Goal: Find specific page/section: Find specific page/section

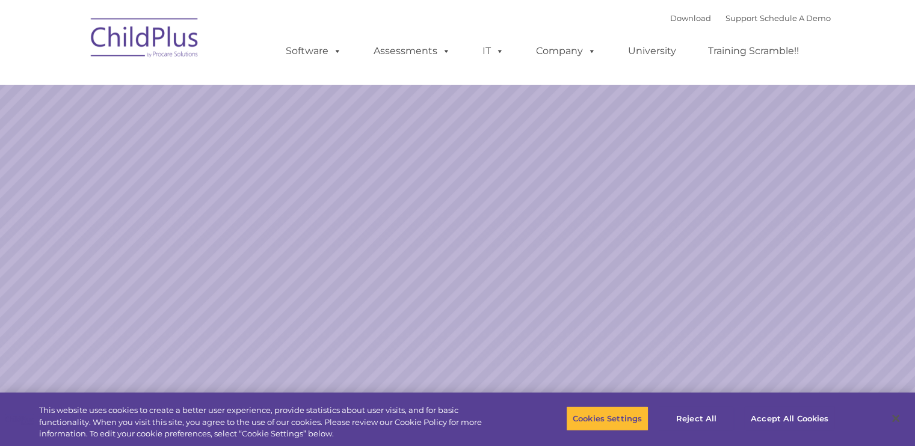
select select "MEDIUM"
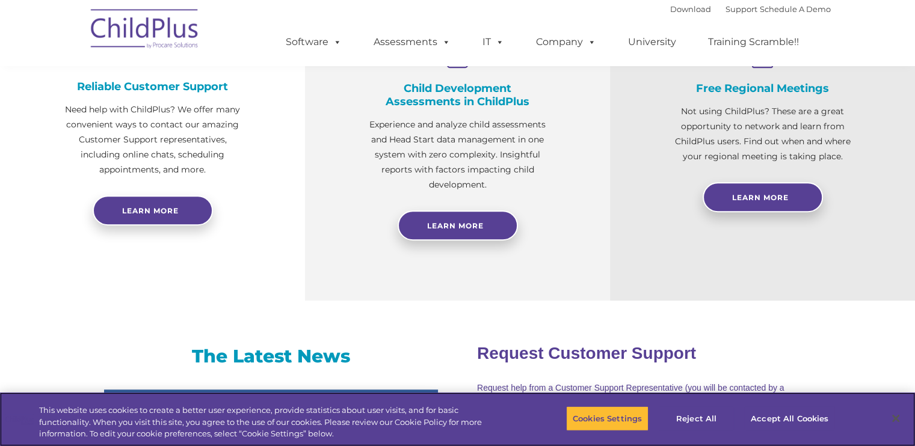
scroll to position [498, 0]
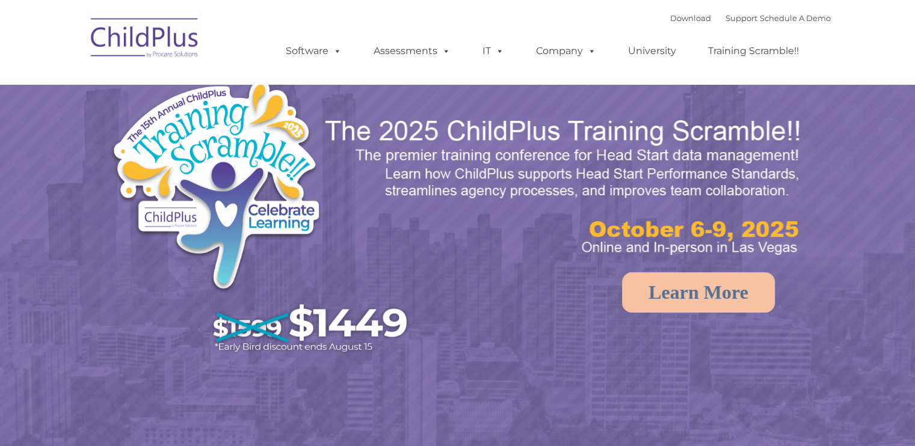
select select "MEDIUM"
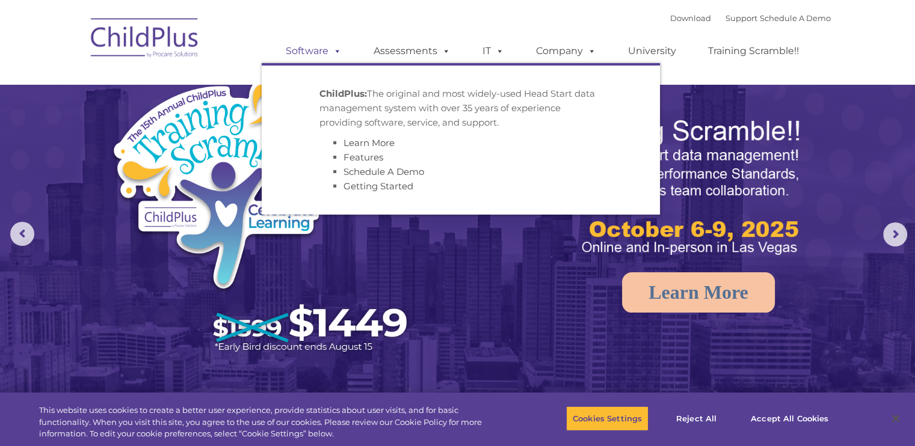
click at [308, 55] on link "Software" at bounding box center [314, 51] width 80 height 24
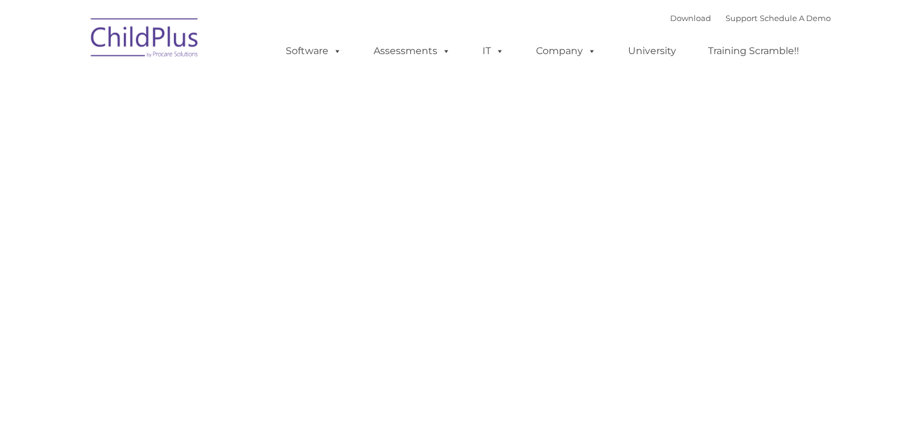
type input ""
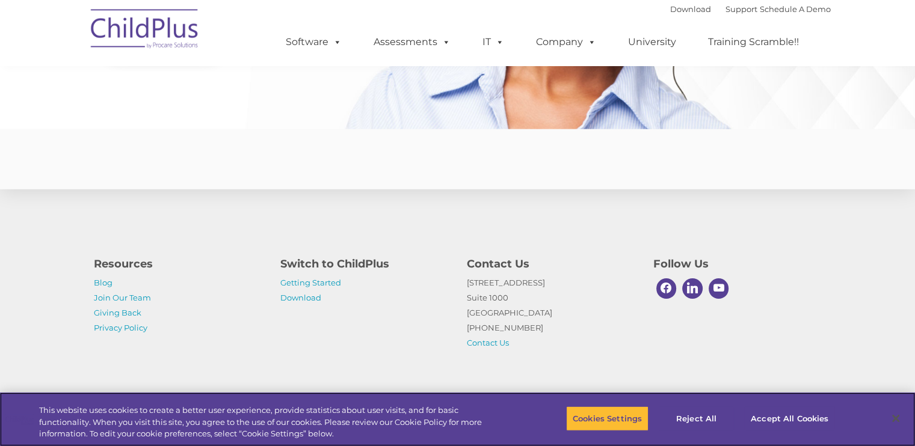
scroll to position [2940, 0]
